Goal: Task Accomplishment & Management: Use online tool/utility

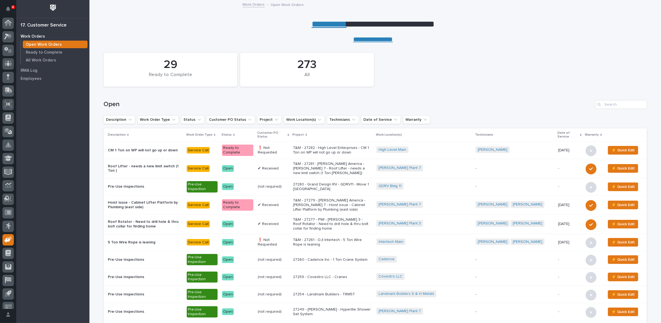
scroll to position [6, 0]
click at [629, 103] on input "Search" at bounding box center [620, 104] width 51 height 9
type input "27213"
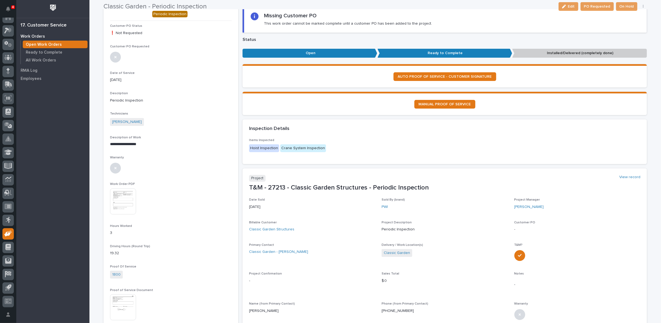
scroll to position [90, 0]
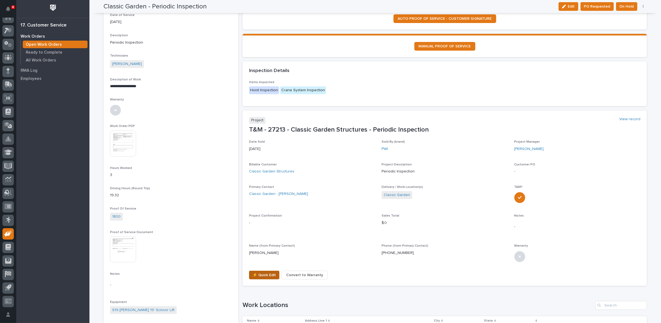
click at [260, 274] on span "⚡ Quick Edit" at bounding box center [264, 275] width 23 height 7
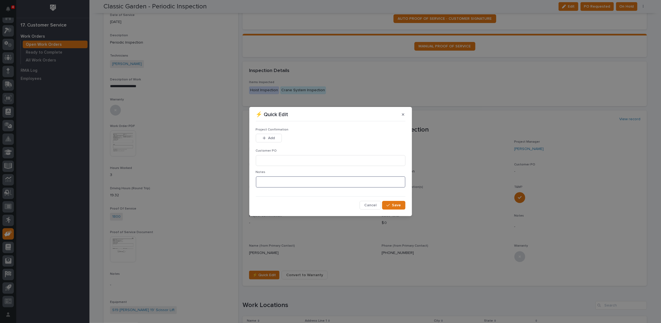
click at [279, 184] on textarea at bounding box center [331, 181] width 150 height 11
type textarea "*********"
click at [401, 205] on button "Save" at bounding box center [393, 205] width 23 height 9
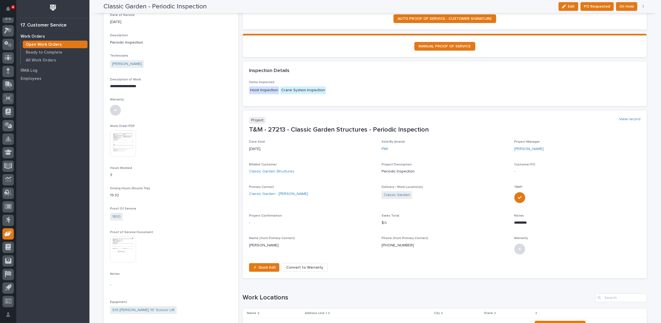
scroll to position [86, 0]
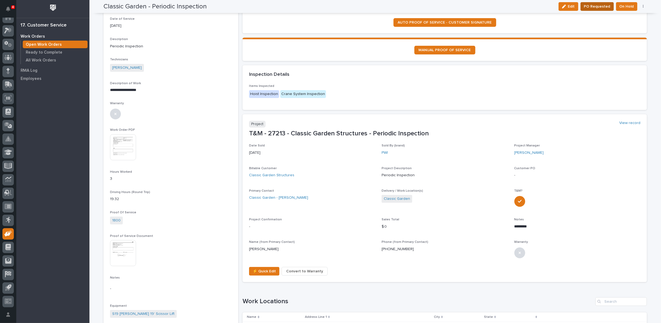
click at [592, 7] on span "PO Requested" at bounding box center [597, 6] width 26 height 7
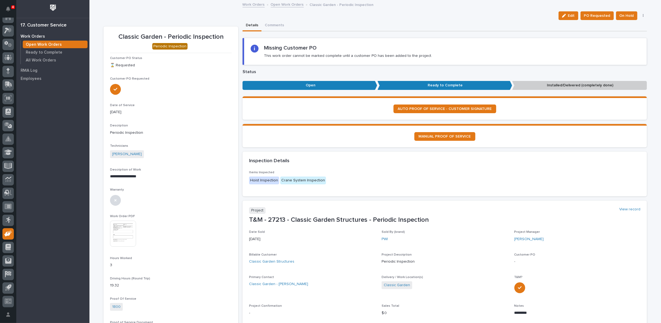
click at [278, 4] on link "Open Work Orders" at bounding box center [287, 4] width 33 height 6
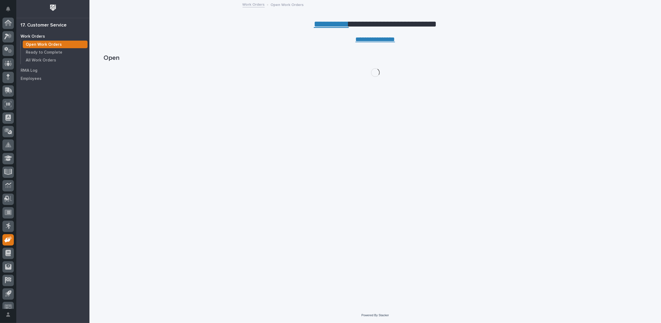
scroll to position [6, 0]
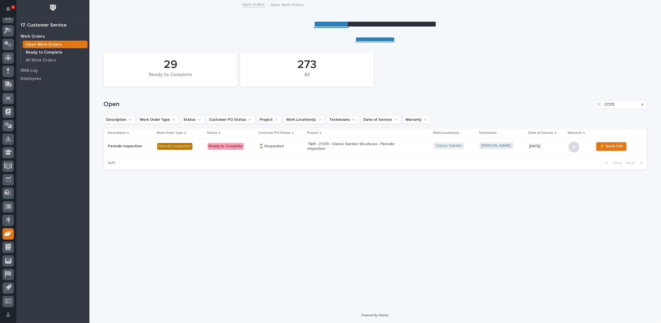
click at [36, 51] on p "Ready to Complete" at bounding box center [44, 52] width 37 height 5
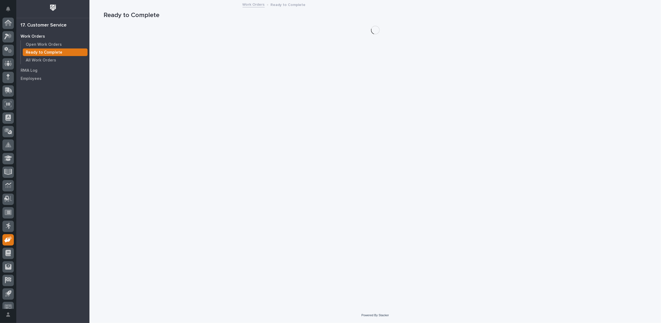
scroll to position [6, 0]
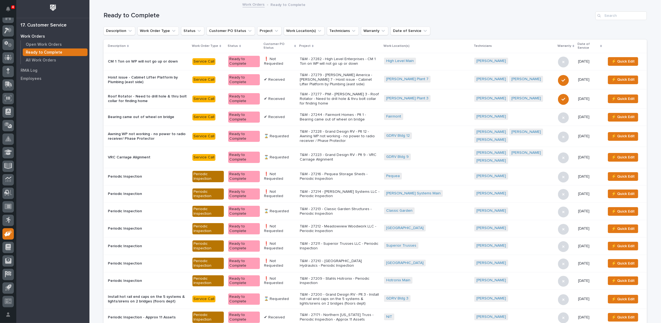
click at [296, 45] on icon at bounding box center [295, 46] width 2 height 2
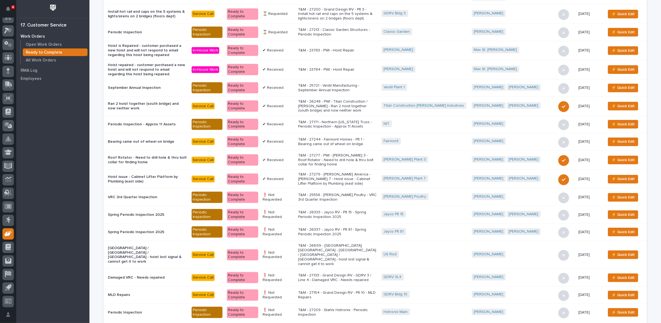
scroll to position [180, 0]
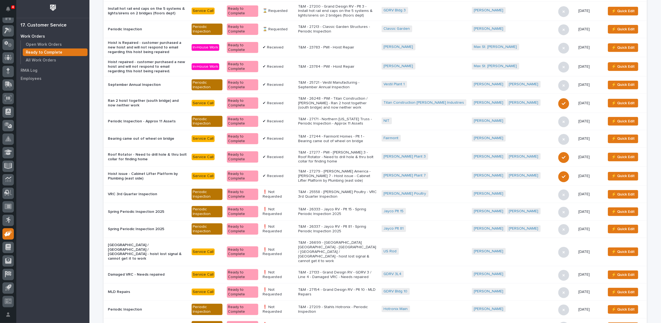
click at [331, 150] on p "T&M - 27277 - PWI - Brinkley 3 - Roof Rotator - Need to drill hole & thru bolt …" at bounding box center [337, 157] width 79 height 14
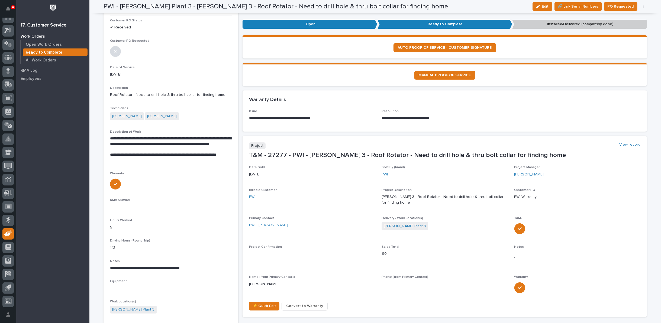
scroll to position [60, 0]
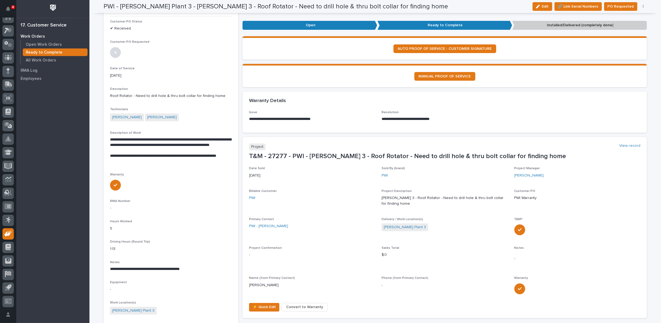
click at [641, 7] on button "button" at bounding box center [643, 7] width 8 height 4
click at [612, 35] on span "Regenerate PDF" at bounding box center [626, 34] width 29 height 7
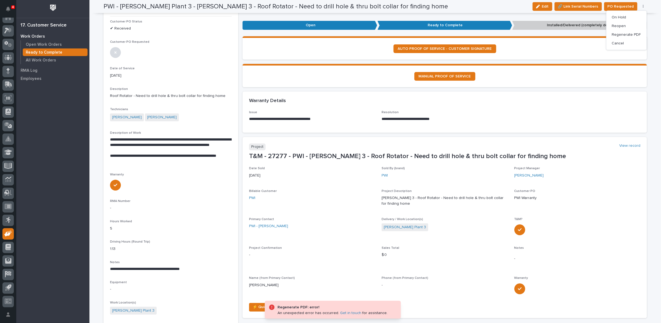
click at [199, 182] on div at bounding box center [171, 185] width 122 height 12
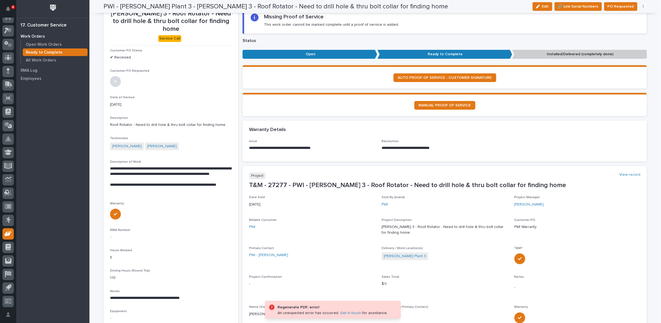
scroll to position [0, 0]
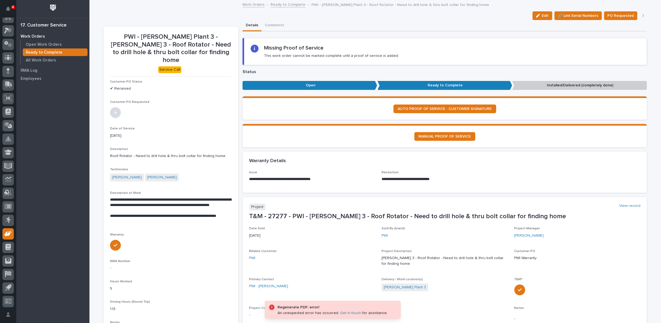
click at [641, 15] on button "button" at bounding box center [643, 16] width 8 height 4
click at [612, 42] on span "Regenerate PDF" at bounding box center [626, 44] width 29 height 7
click at [274, 4] on link "Ready to Complete" at bounding box center [288, 4] width 35 height 6
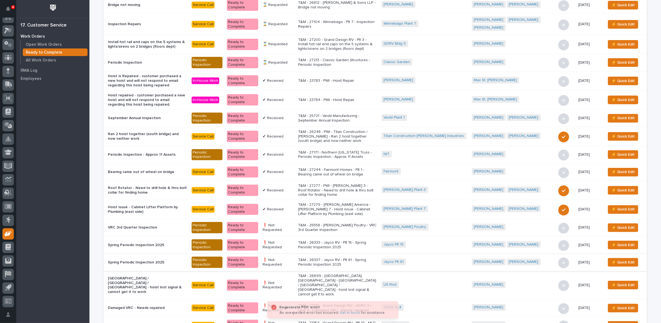
scroll to position [150, 0]
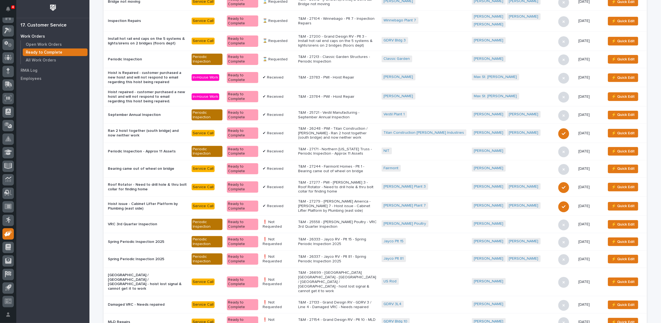
click at [338, 199] on p "T&M - 27279 - Starke America - Brinkley 7 - Hoist issue - Cabinet Lifter Platfo…" at bounding box center [337, 206] width 79 height 14
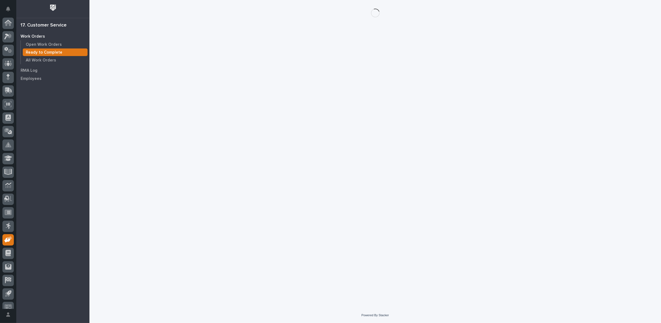
scroll to position [6, 0]
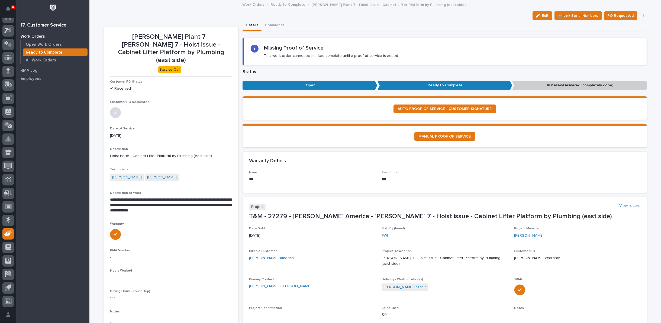
click at [639, 15] on button "button" at bounding box center [643, 16] width 8 height 4
click at [626, 42] on span "Regenerate PDF" at bounding box center [626, 44] width 29 height 7
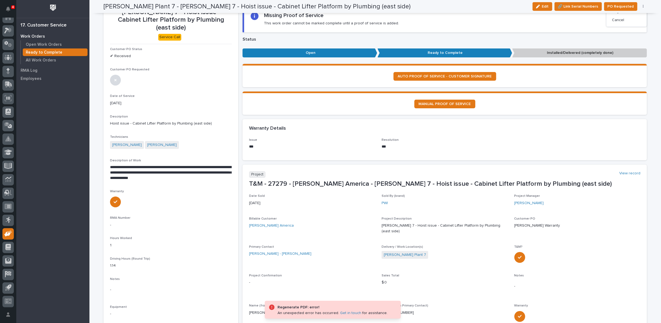
scroll to position [0, 0]
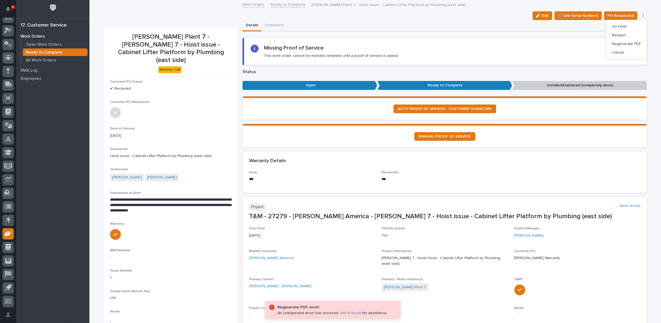
click at [282, 2] on link "Ready to Complete" at bounding box center [288, 4] width 35 height 6
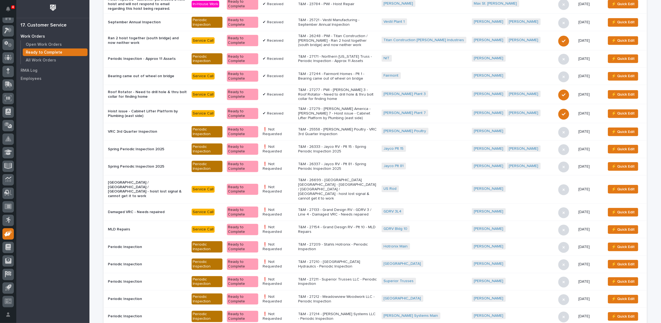
scroll to position [271, 0]
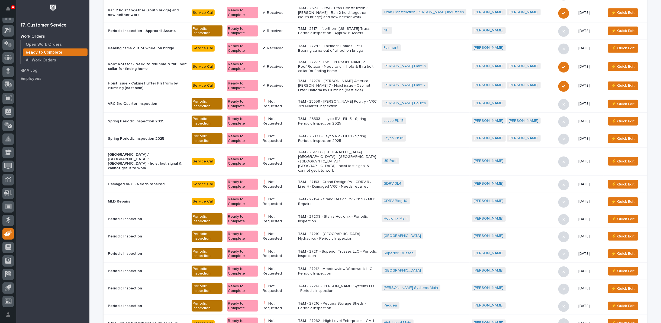
click at [351, 302] on p "T&M - 27216 - Pequea Storage Sheds - Periodic Inspection" at bounding box center [337, 306] width 79 height 9
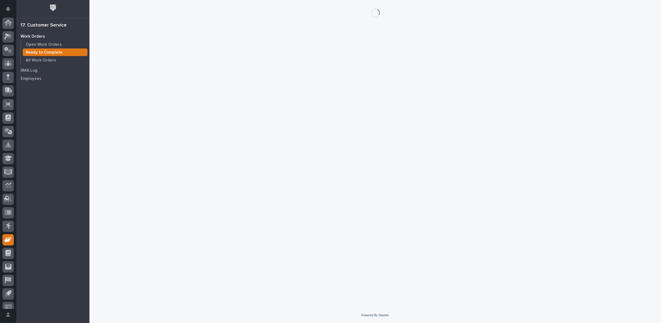
scroll to position [6, 0]
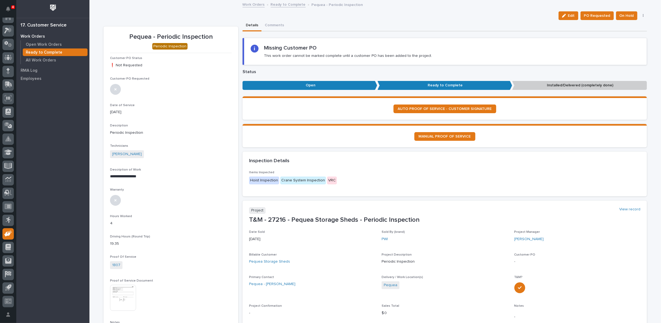
click at [640, 15] on button "button" at bounding box center [643, 16] width 8 height 4
click at [623, 36] on span "Regenerate PDF" at bounding box center [626, 35] width 29 height 7
click at [128, 233] on img at bounding box center [123, 234] width 26 height 26
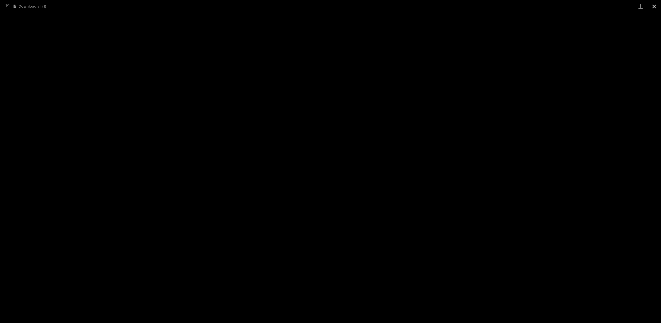
click at [654, 5] on button "Close gallery" at bounding box center [654, 6] width 14 height 13
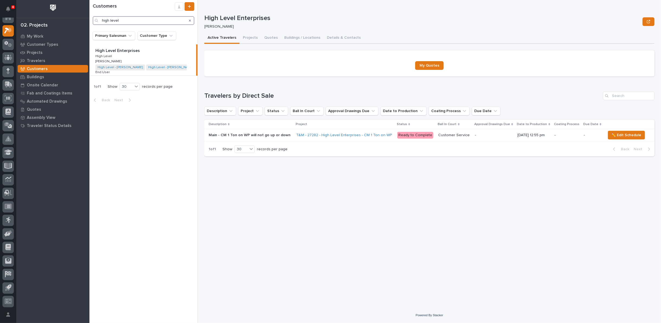
drag, startPoint x: 147, startPoint y: 21, endPoint x: 80, endPoint y: 31, distance: 67.7
click at [89, 31] on div "4 My Settings Log Out 02. Projects My Work Customer Types Projects Travelers Cu…" at bounding box center [374, 161] width 571 height 323
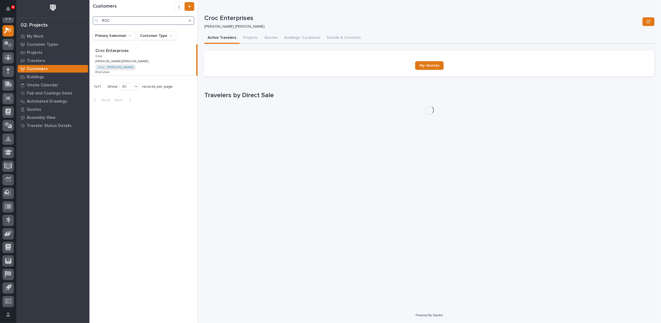
drag, startPoint x: 111, startPoint y: 20, endPoint x: 96, endPoint y: 20, distance: 15.4
click at [96, 20] on div "ROC" at bounding box center [144, 20] width 102 height 9
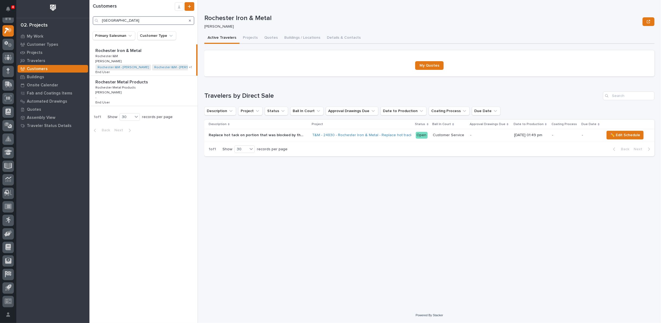
type input "[GEOGRAPHIC_DATA]"
click at [189, 19] on icon "Search" at bounding box center [190, 20] width 2 height 3
